Goal: Information Seeking & Learning: Learn about a topic

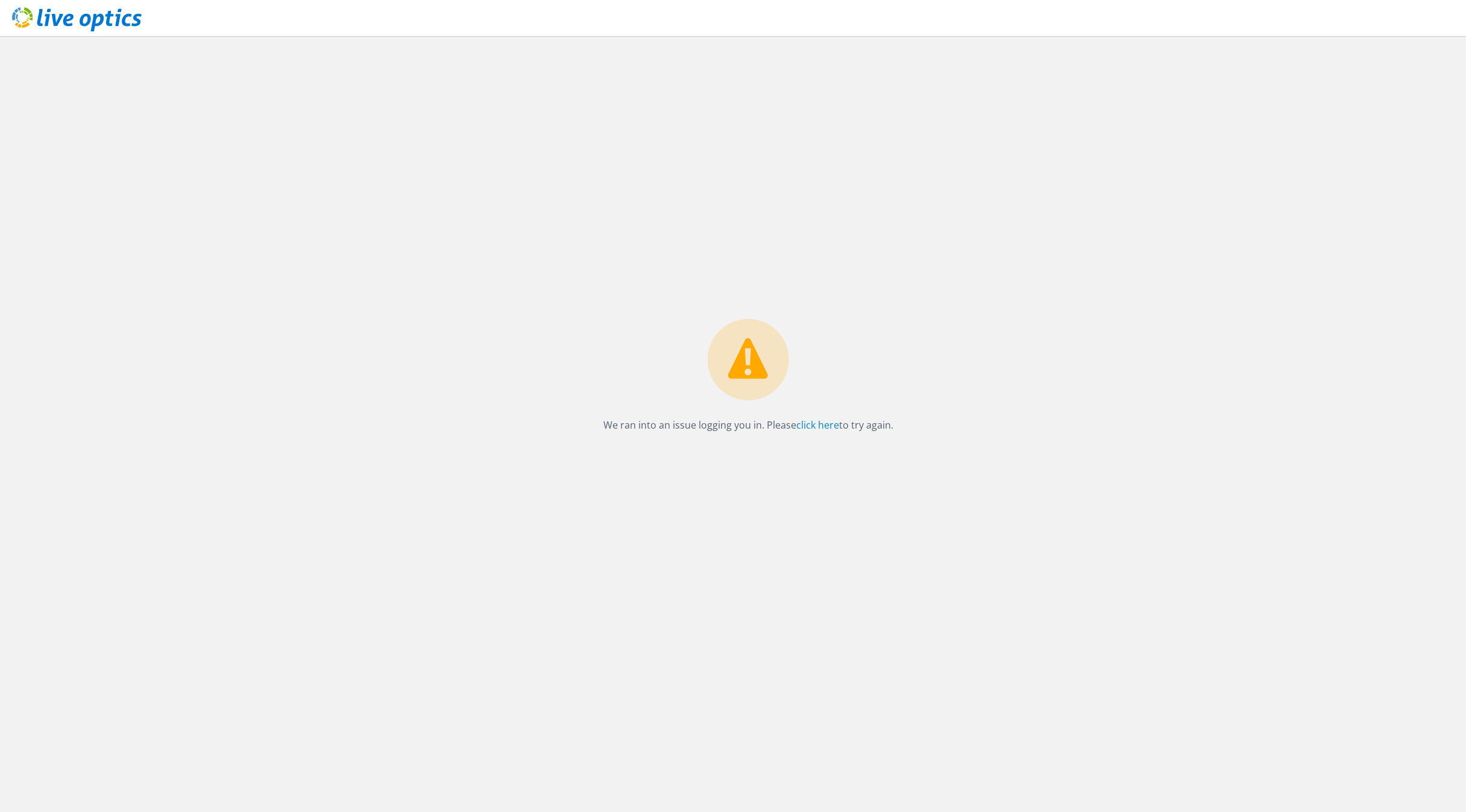
click at [45, 20] on icon at bounding box center [77, 20] width 130 height 25
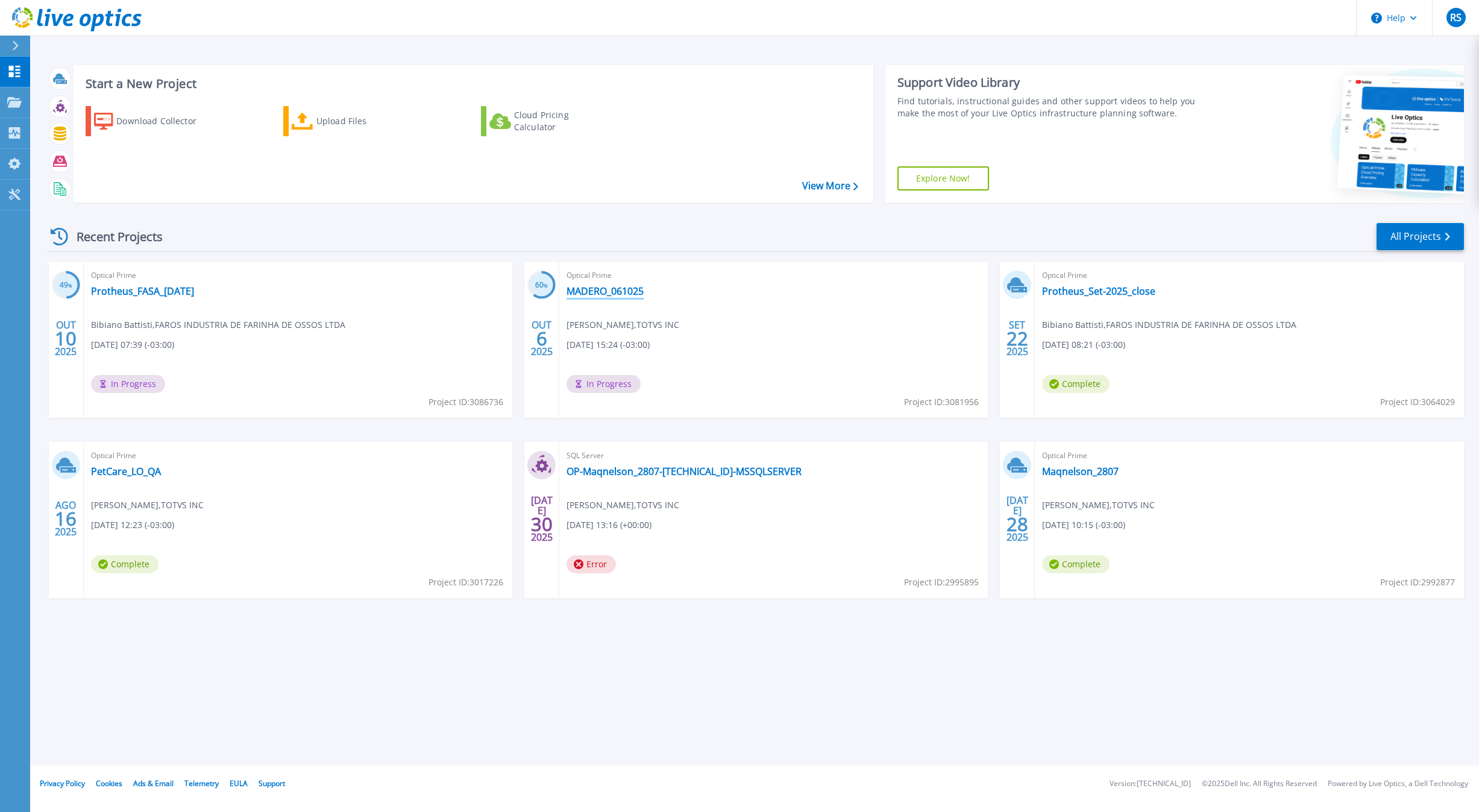
click at [582, 288] on link "MADERO_061025" at bounding box center [605, 291] width 77 height 12
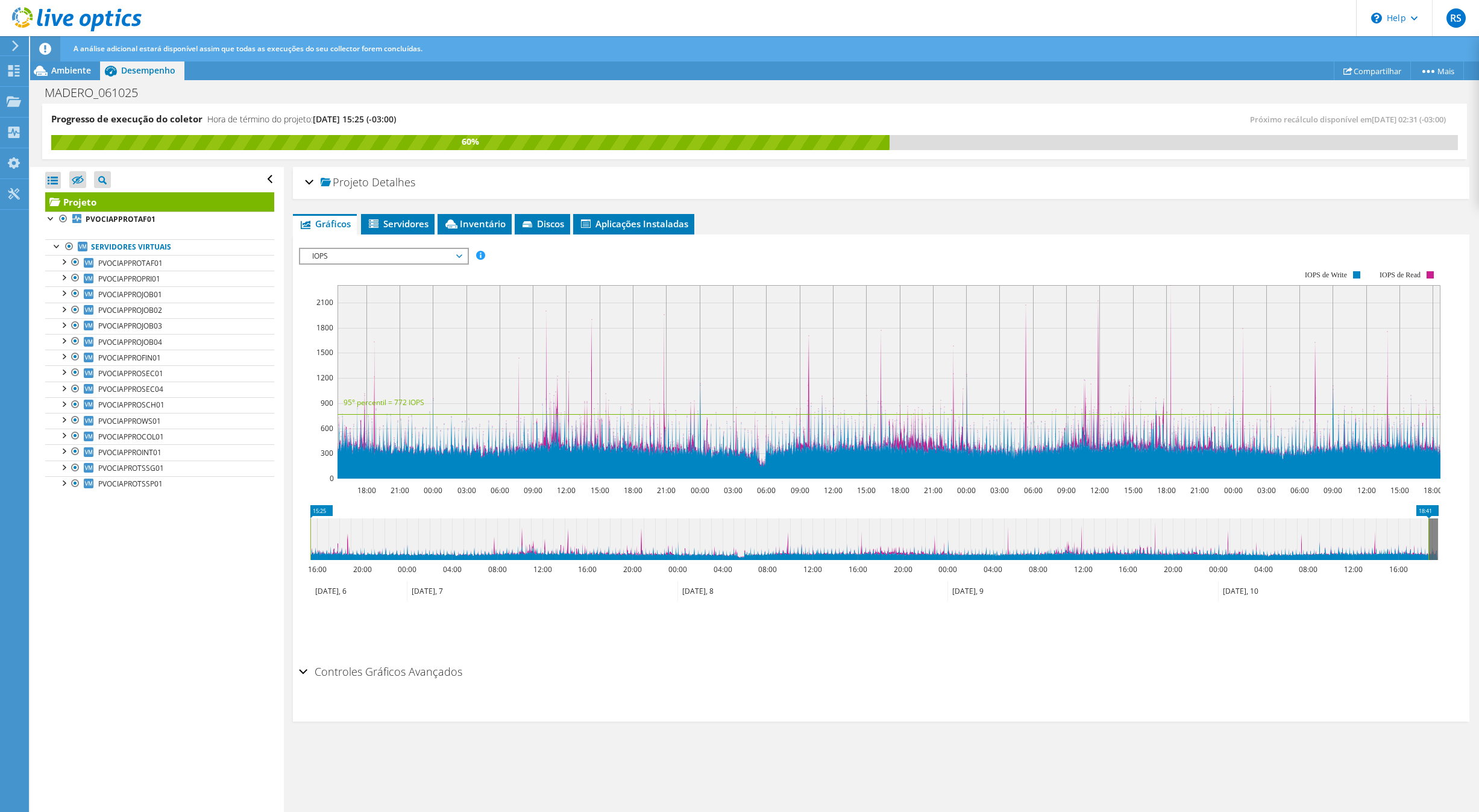
click at [396, 245] on div "IOPS Disk Throughput Tamanho de E/S Latência Profundidade da fila Porcentagem d…" at bounding box center [881, 450] width 1165 height 417
click at [372, 251] on span "IOPS" at bounding box center [383, 256] width 155 height 15
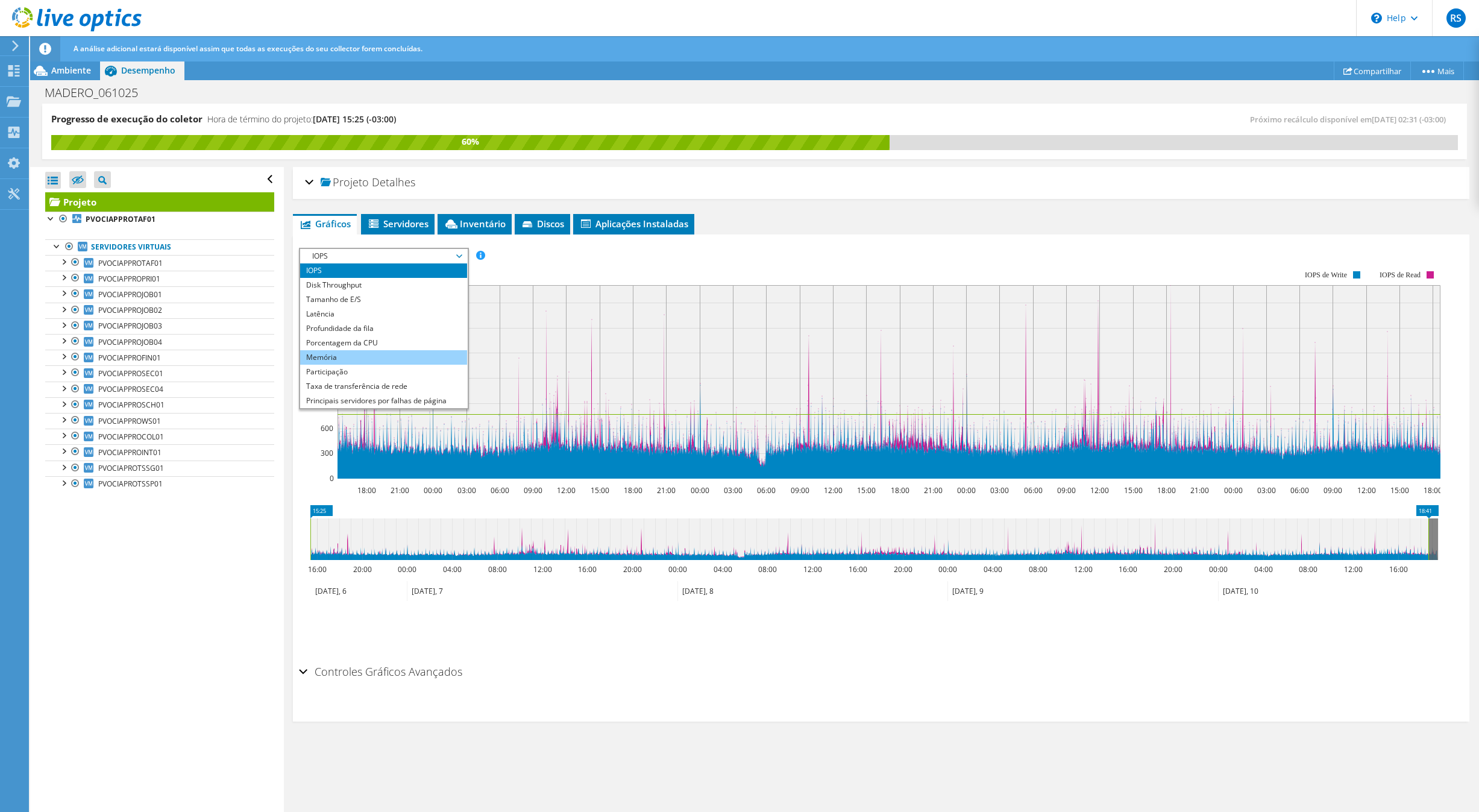
click at [345, 358] on li "Memória" at bounding box center [384, 358] width 167 height 15
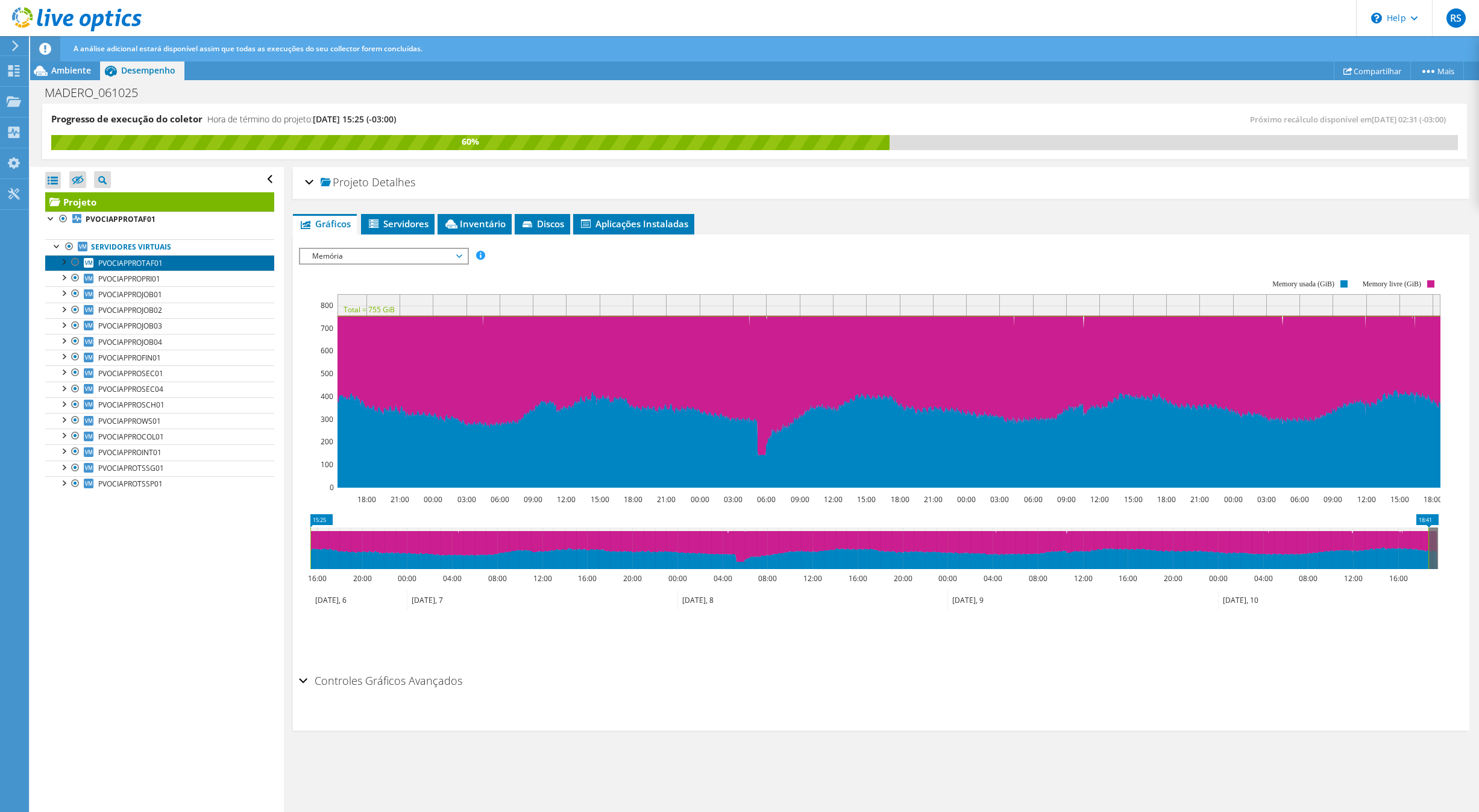
click at [157, 271] on link "PVOCIAPPROTAF01" at bounding box center [159, 262] width 229 height 16
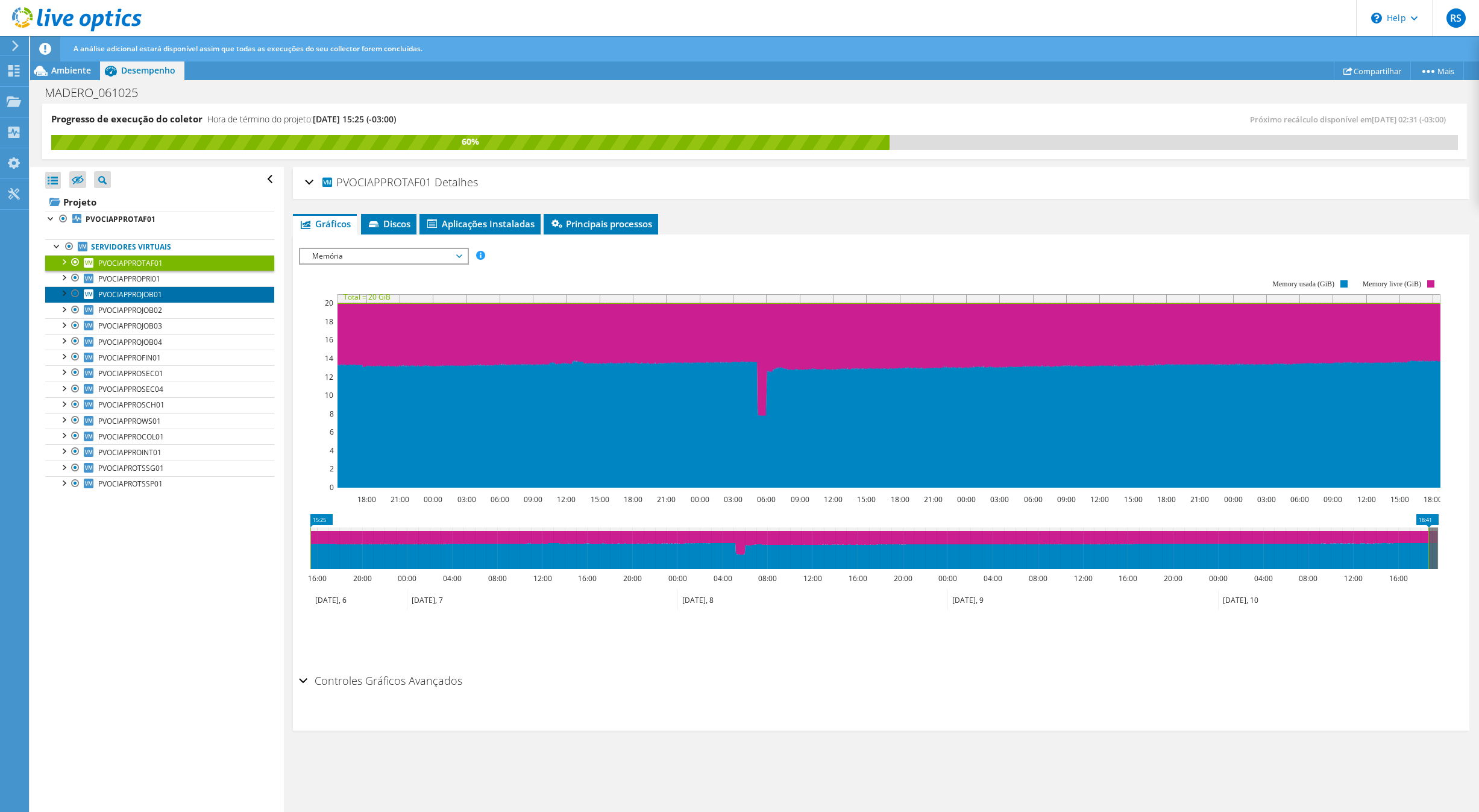
click at [159, 299] on span "PVOCIAPPROJOB01" at bounding box center [130, 294] width 64 height 10
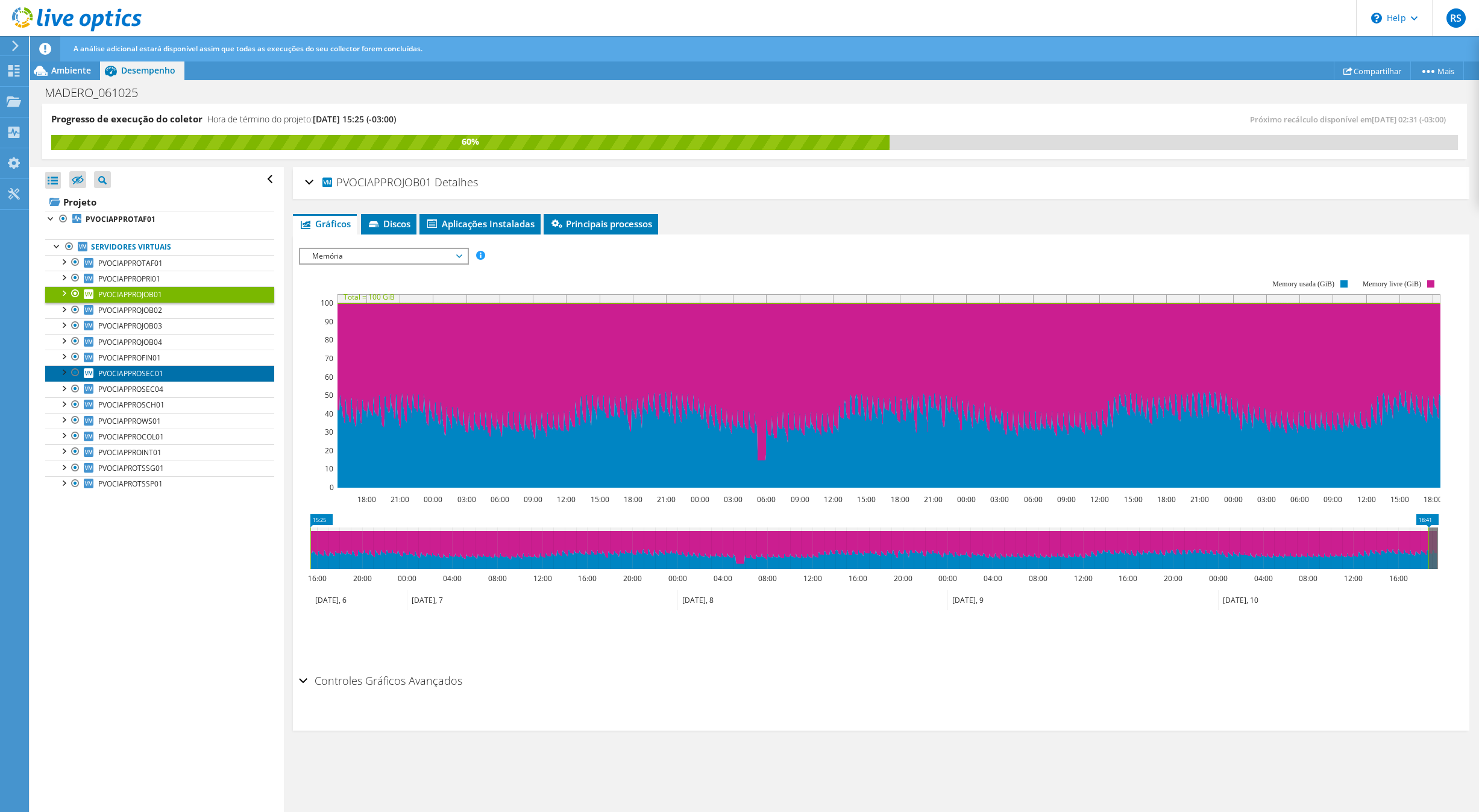
click at [180, 378] on link "PVOCIAPPROSEC01" at bounding box center [159, 372] width 229 height 16
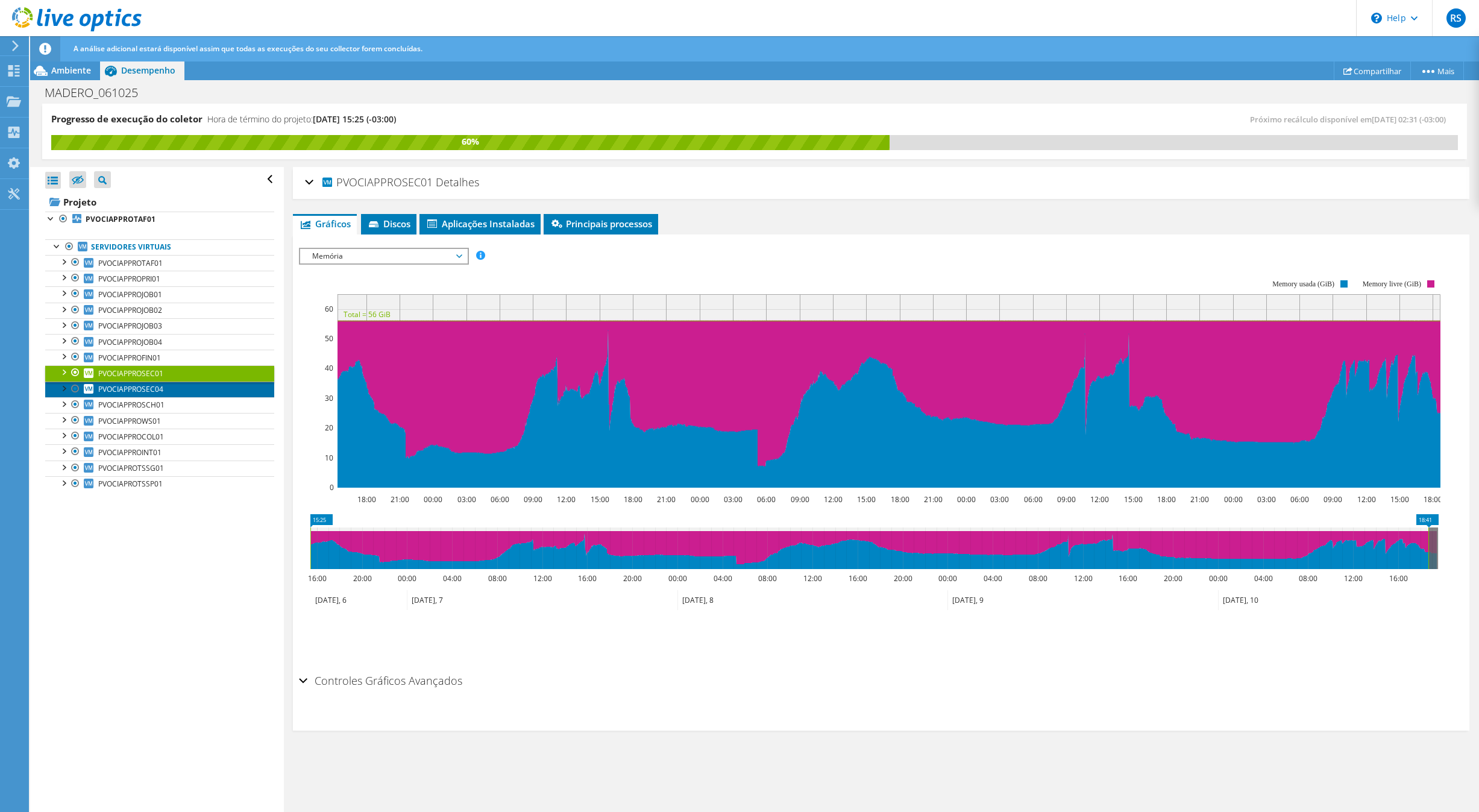
click at [167, 396] on link "PVOCIAPPROSEC04" at bounding box center [159, 389] width 229 height 16
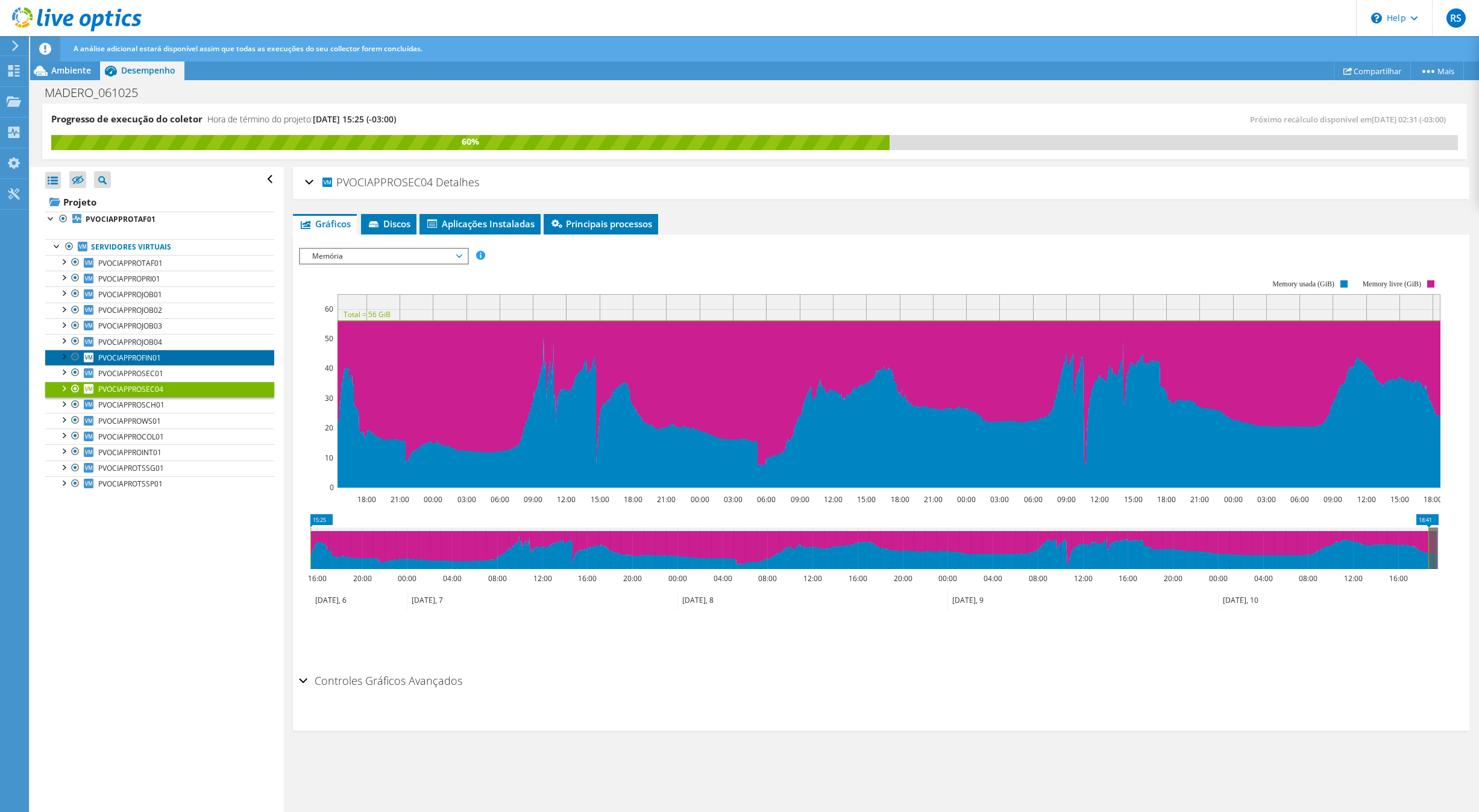
click at [168, 365] on link "PVOCIAPPROFIN01" at bounding box center [159, 357] width 229 height 16
